Goal: Task Accomplishment & Management: Use online tool/utility

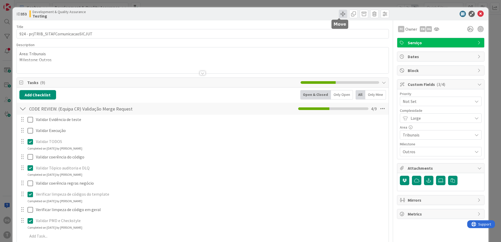
click at [339, 12] on span at bounding box center [343, 14] width 8 height 8
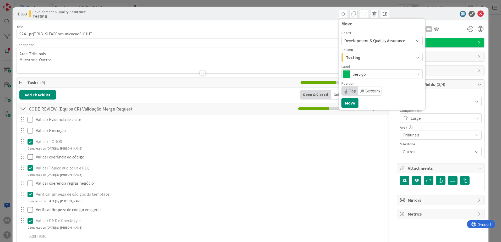
click at [354, 57] on span "Testing" at bounding box center [353, 57] width 15 height 7
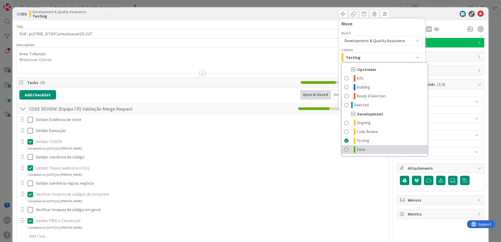
click at [357, 149] on span "Done" at bounding box center [361, 150] width 9 height 6
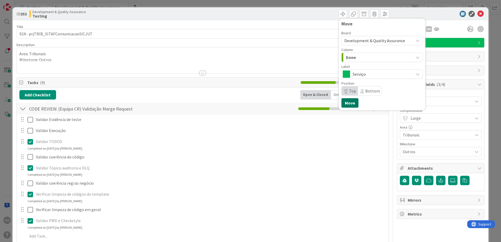
click at [344, 101] on button "Move" at bounding box center [350, 102] width 17 height 9
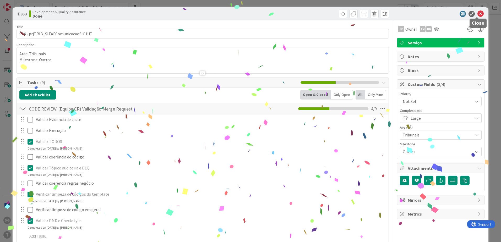
click at [478, 12] on icon at bounding box center [481, 14] width 6 height 6
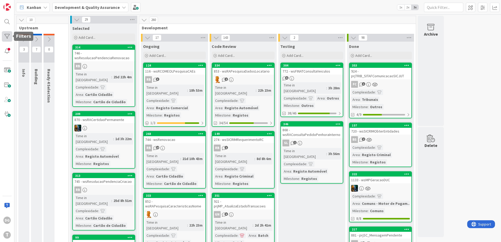
click at [10, 37] on div at bounding box center [7, 36] width 10 height 10
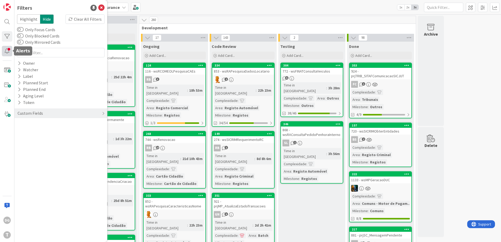
click at [8, 50] on div at bounding box center [7, 51] width 10 height 10
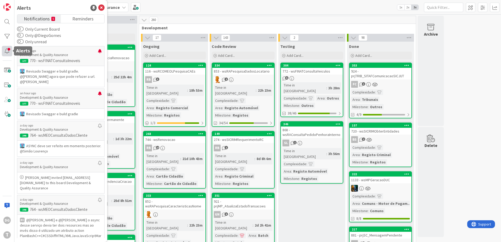
click at [4, 48] on div at bounding box center [7, 51] width 10 height 10
click at [6, 38] on div at bounding box center [7, 36] width 10 height 10
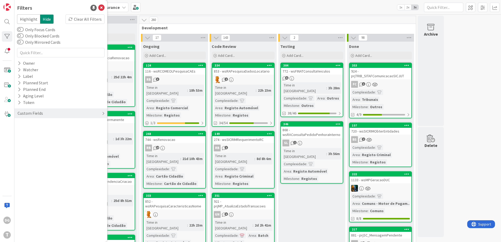
click at [32, 113] on div "Custom Fields" at bounding box center [30, 113] width 26 height 7
click at [40, 125] on div "Priority" at bounding box center [60, 124] width 93 height 7
click at [44, 131] on div "Critical High Medium Low None" at bounding box center [60, 146] width 85 height 34
click at [28, 132] on span at bounding box center [28, 132] width 6 height 4
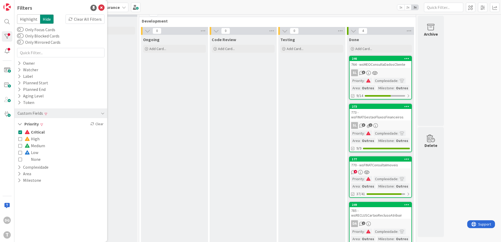
scroll to position [14, 0]
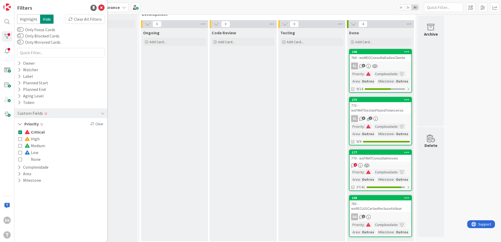
click at [374, 208] on link "249 785 - wsRECLUSCartaoReclusoAtribuir DA 2 Priority : Complexidade : Area : O…" at bounding box center [380, 216] width 63 height 42
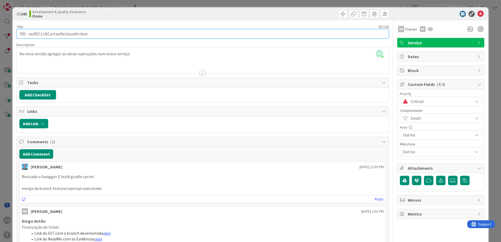
drag, startPoint x: 90, startPoint y: 32, endPoint x: 30, endPoint y: 32, distance: 60.3
click at [30, 32] on input "785 - wsRECLUSCartaoReclusoAtribuir" at bounding box center [203, 33] width 372 height 9
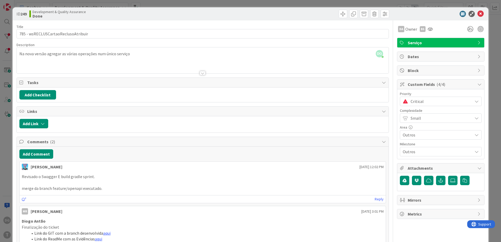
click at [406, 98] on div "Critical" at bounding box center [441, 101] width 82 height 9
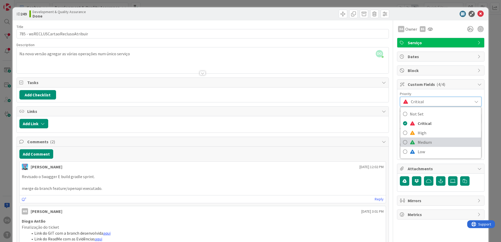
click at [418, 142] on span "Medium" at bounding box center [448, 142] width 61 height 8
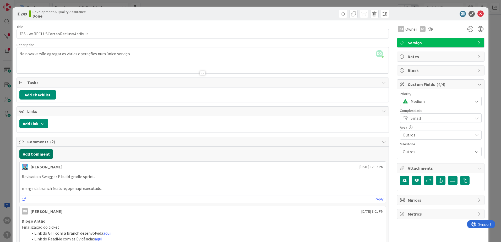
click at [37, 150] on button "Add Comment" at bounding box center [36, 153] width 34 height 9
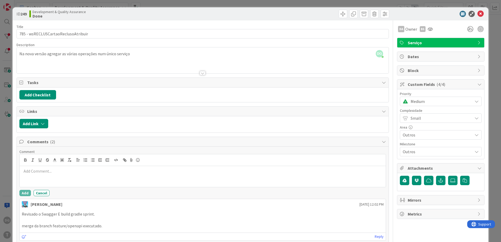
click at [122, 174] on p at bounding box center [203, 171] width 362 height 6
click at [27, 193] on button "Add" at bounding box center [25, 193] width 12 height 6
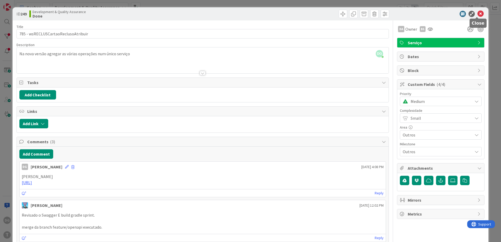
click at [478, 15] on icon at bounding box center [481, 14] width 6 height 6
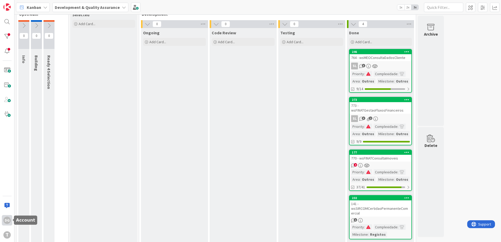
click at [6, 220] on div "DG" at bounding box center [6, 220] width 7 height 7
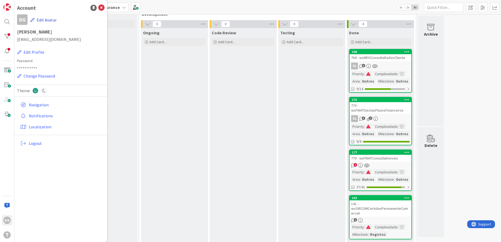
click at [33, 20] on icon "button" at bounding box center [32, 20] width 4 height 4
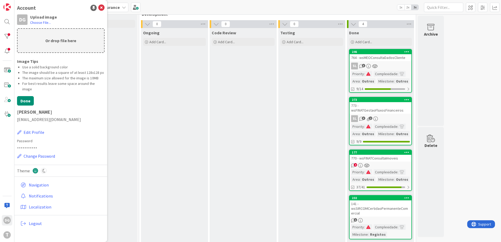
click at [37, 32] on p "Or drop file here" at bounding box center [61, 41] width 86 height 24
type input "C:\fakepath\av.png"
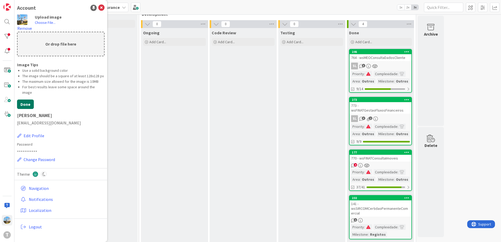
click at [27, 100] on button "Done" at bounding box center [25, 104] width 17 height 9
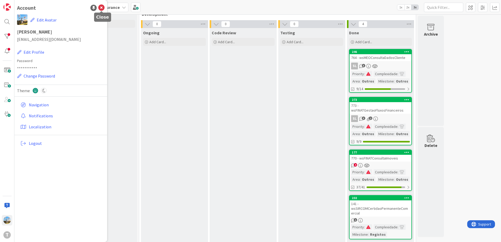
click at [101, 7] on icon at bounding box center [101, 8] width 6 height 6
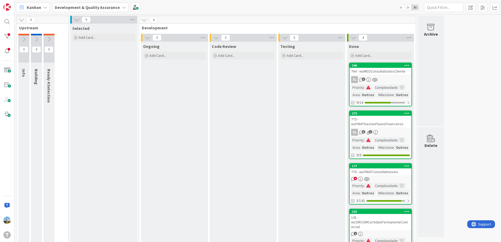
click at [384, 79] on div "SL 3" at bounding box center [381, 79] width 62 height 7
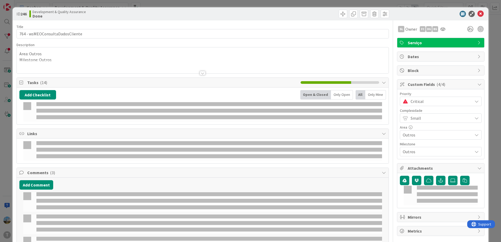
select select "java"
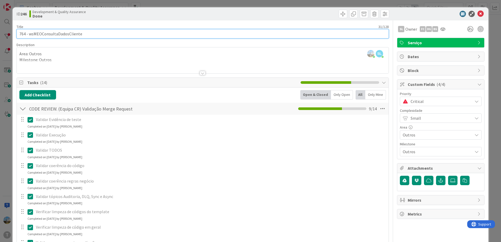
drag, startPoint x: 89, startPoint y: 33, endPoint x: 29, endPoint y: 33, distance: 59.8
click at [29, 33] on input "764 - wsMEOConsultaDadosCliente" at bounding box center [203, 33] width 372 height 9
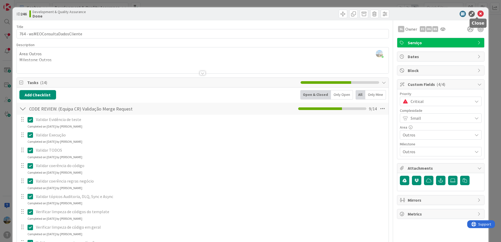
click at [478, 12] on icon at bounding box center [481, 14] width 6 height 6
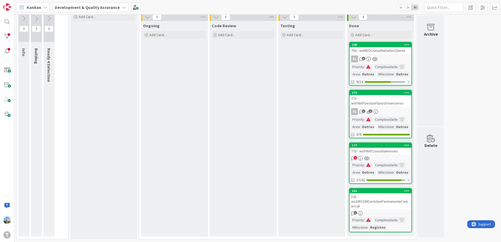
click at [388, 52] on div "764 - wsMEOConsultaDadosCliente" at bounding box center [381, 50] width 62 height 7
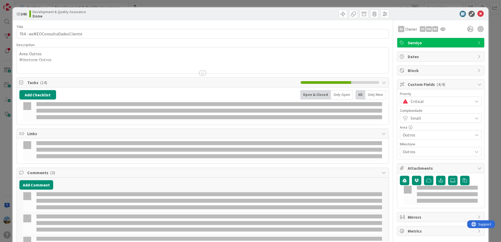
select select "java"
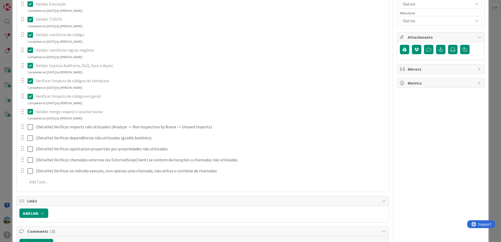
scroll to position [210, 0]
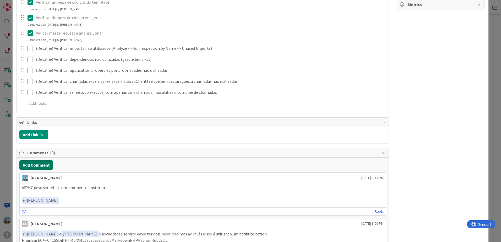
click at [34, 164] on button "Add Comment" at bounding box center [36, 164] width 34 height 9
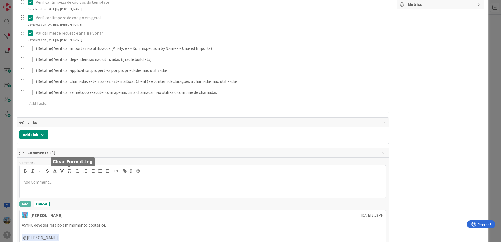
click at [72, 181] on p at bounding box center [203, 182] width 362 height 6
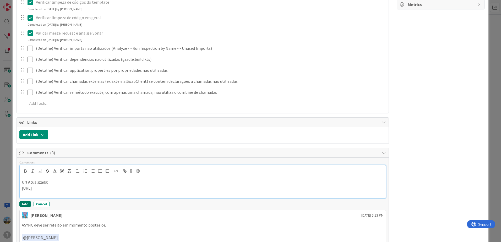
click at [23, 204] on button "Add" at bounding box center [25, 204] width 12 height 6
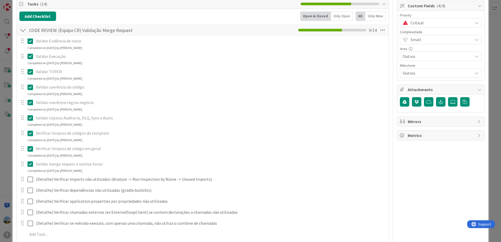
scroll to position [0, 0]
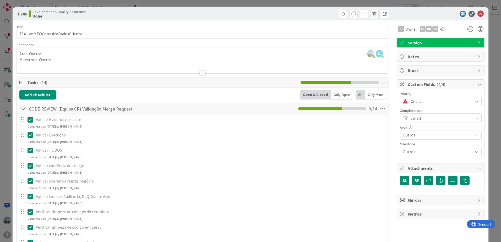
click at [412, 102] on span "Critical" at bounding box center [440, 101] width 59 height 7
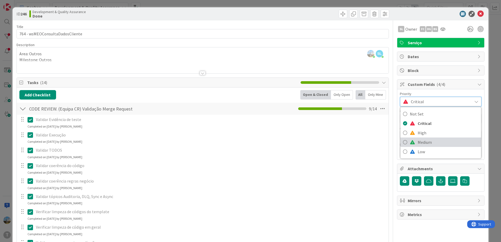
click at [420, 141] on span "Medium" at bounding box center [448, 142] width 61 height 8
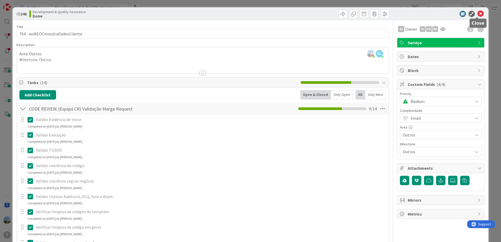
click at [478, 13] on icon at bounding box center [481, 14] width 6 height 6
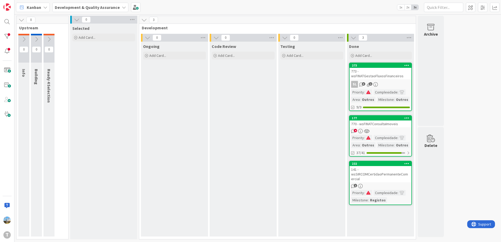
click at [380, 172] on div "141 - wsSIRCOMCertidaoPermanenteComercial" at bounding box center [381, 174] width 62 height 16
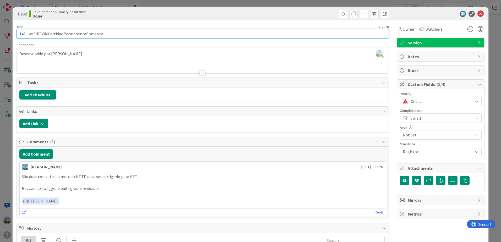
drag, startPoint x: 121, startPoint y: 37, endPoint x: 29, endPoint y: 34, distance: 91.8
click at [29, 34] on input "141 - wsSIRCOMCertidaoPermanenteComercial" at bounding box center [203, 33] width 372 height 9
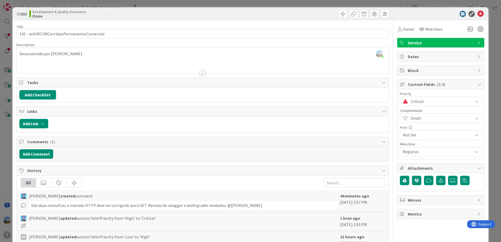
click at [1, 152] on div "ID 232 Development & Quality Assurance Done Title 41 / 128 141 - wsSIRCOMCertid…" at bounding box center [250, 121] width 501 height 242
